Goal: Information Seeking & Learning: Learn about a topic

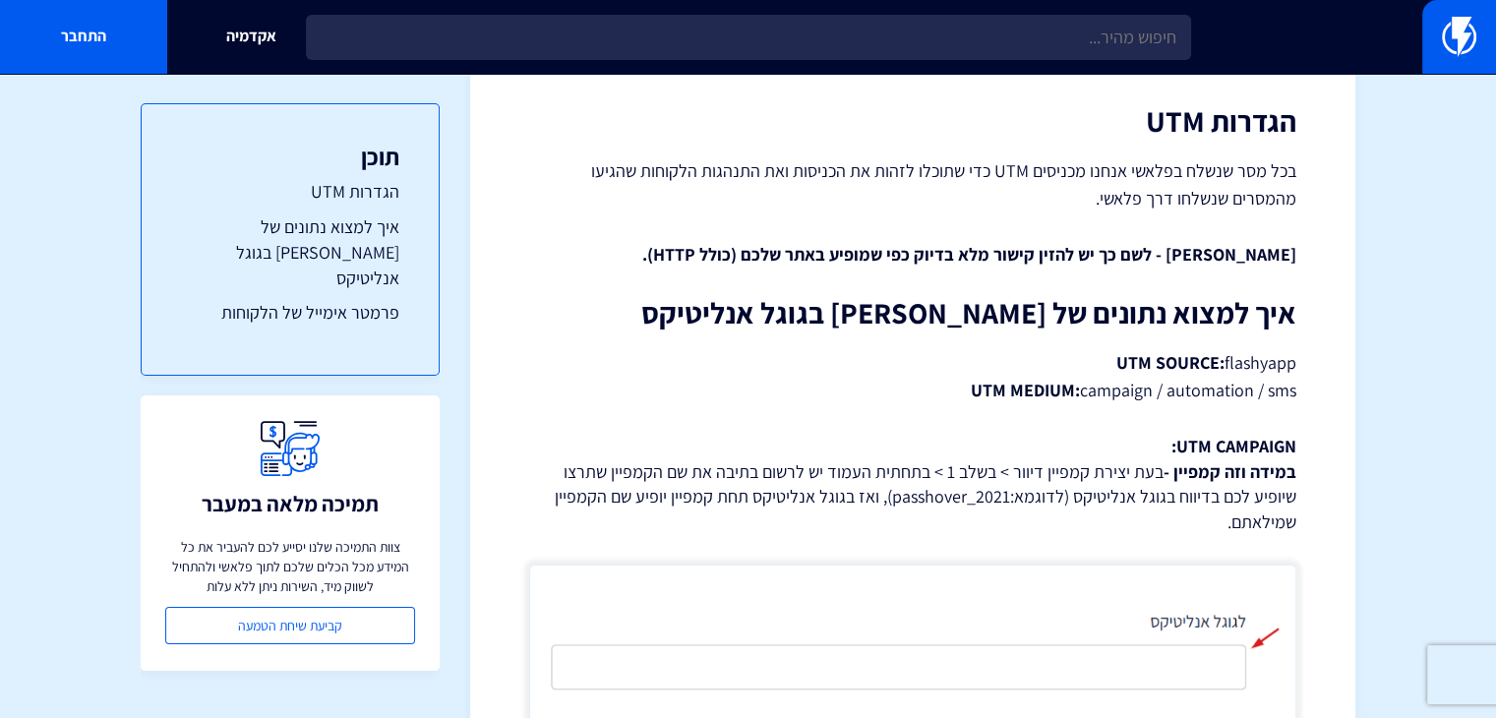
scroll to position [301, 0]
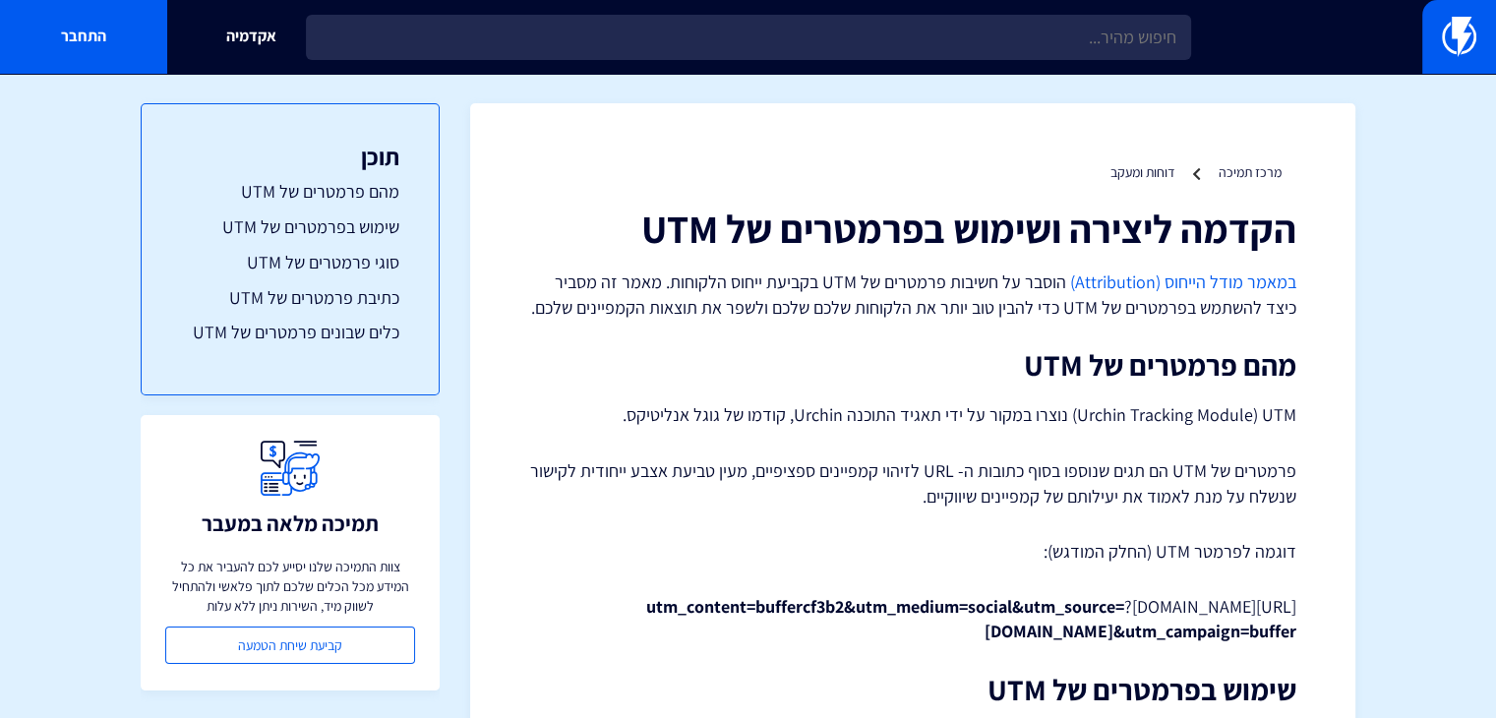
click at [1191, 291] on link "במאמר מודל הייחוס (Attribution)" at bounding box center [1183, 281] width 226 height 23
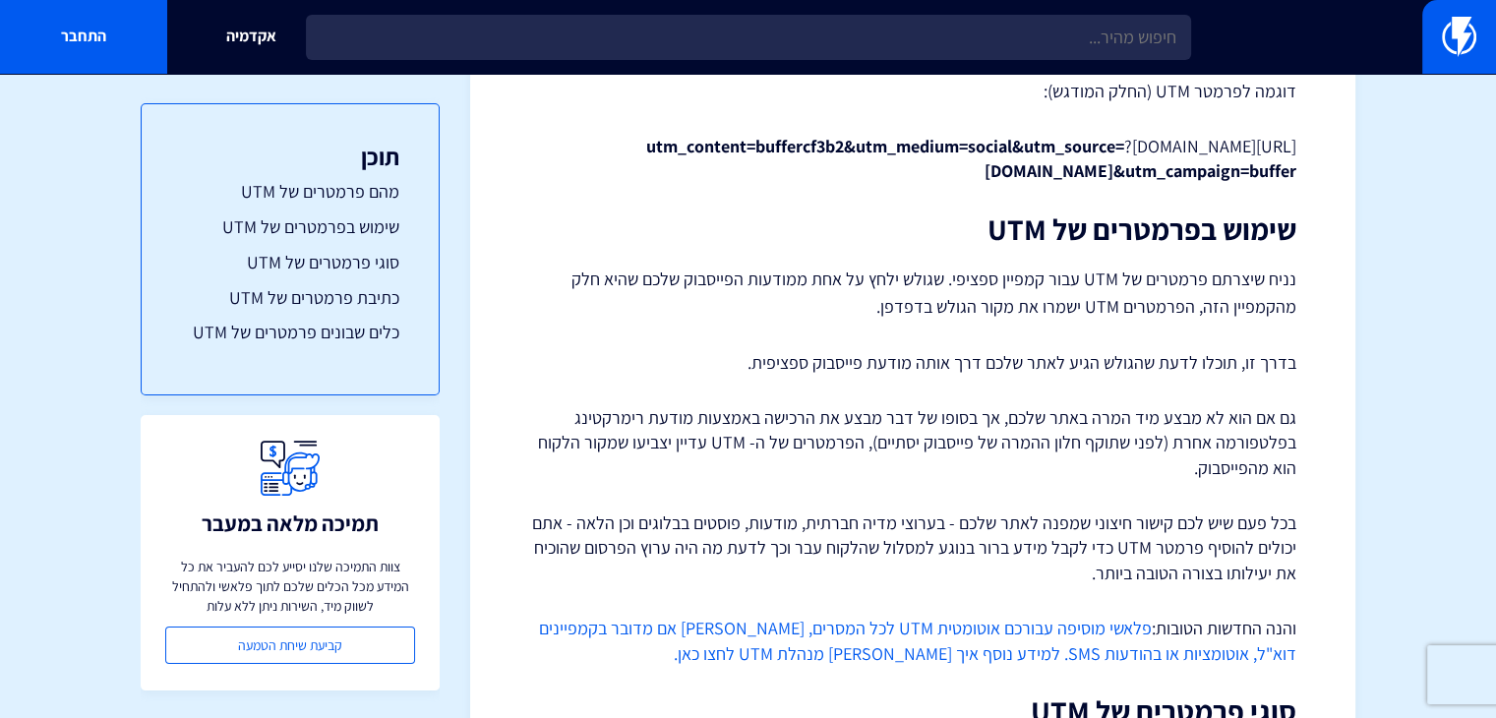
scroll to position [500, 0]
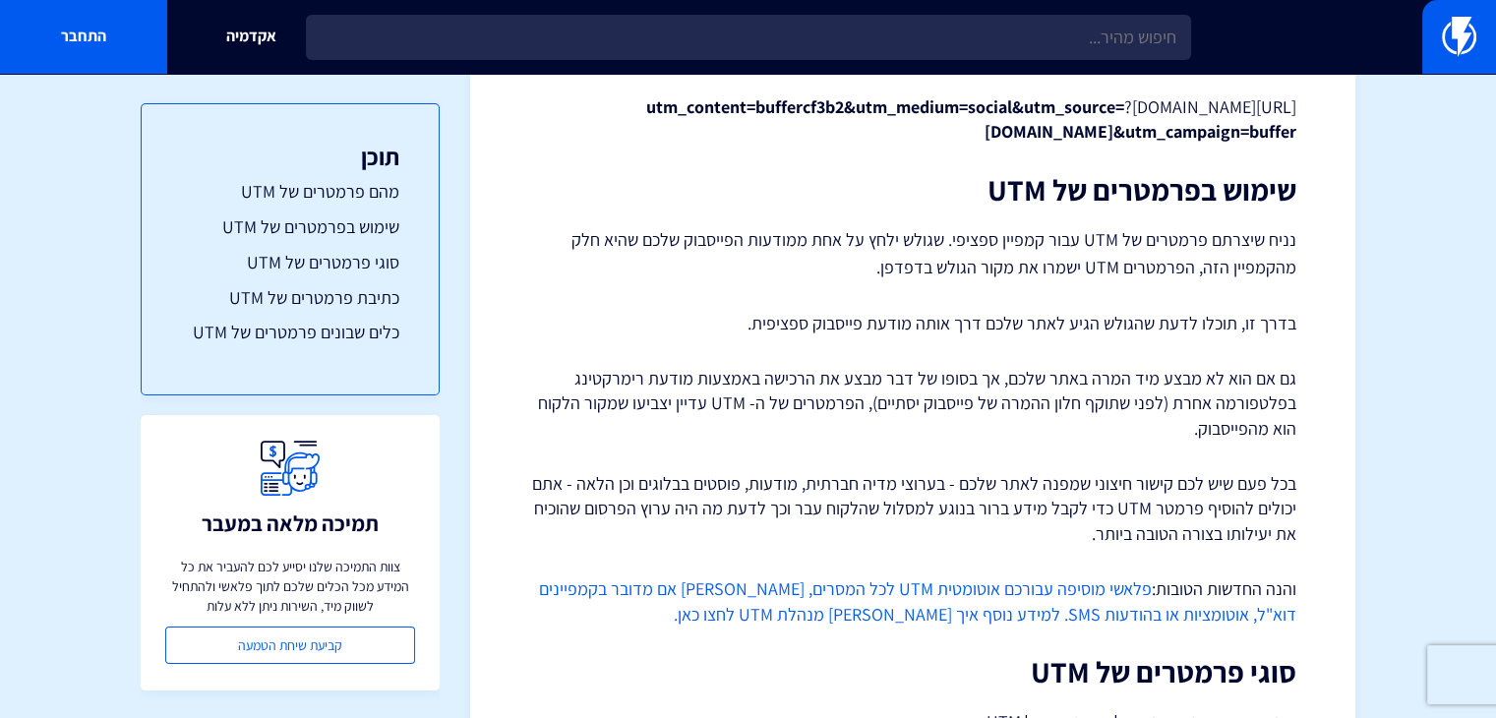
click at [1075, 621] on link "פלאשי מוסיפה עבורכם אוטומטית UTM לכל המסרים, בין אם מדובר בקמפיינים דוא"ל, אוטו…" at bounding box center [917, 601] width 757 height 48
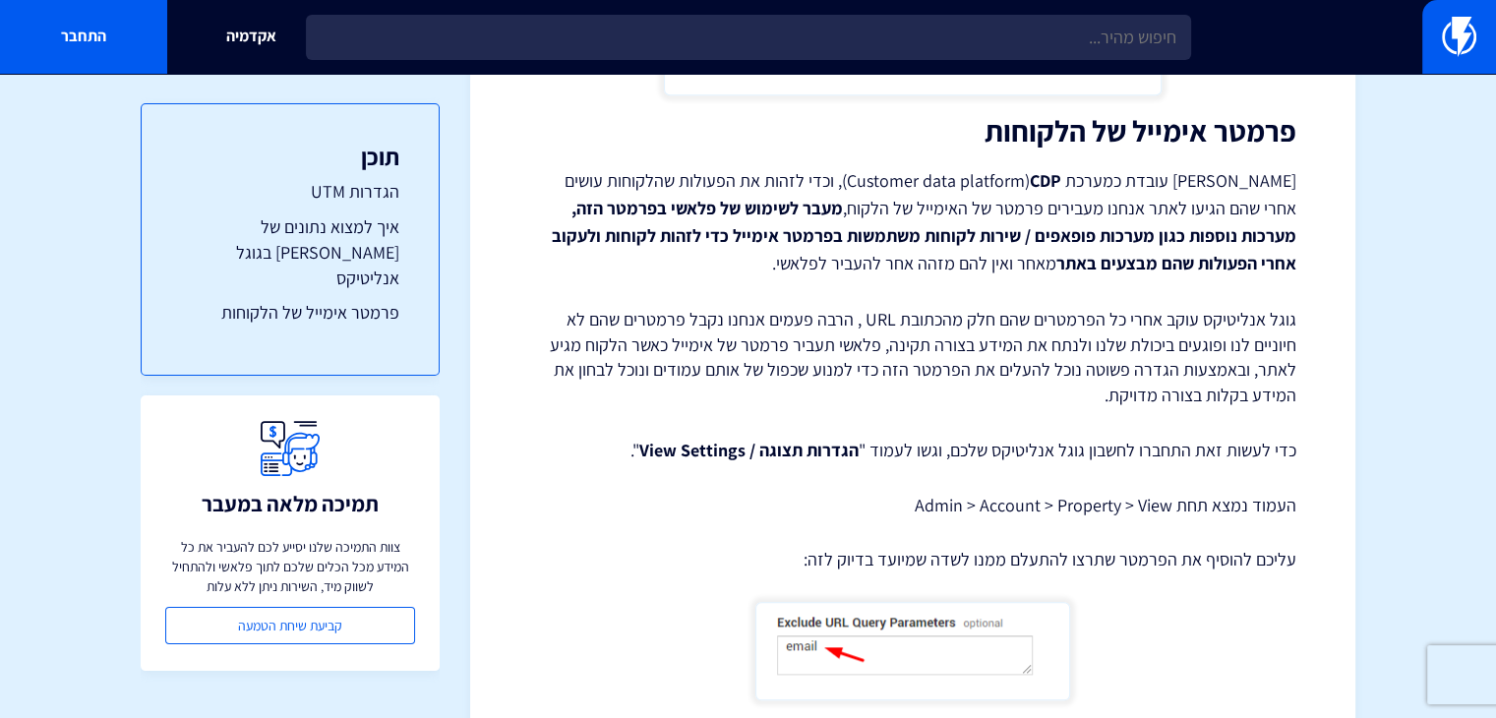
scroll to position [1895, 0]
